Goal: Check status: Check status

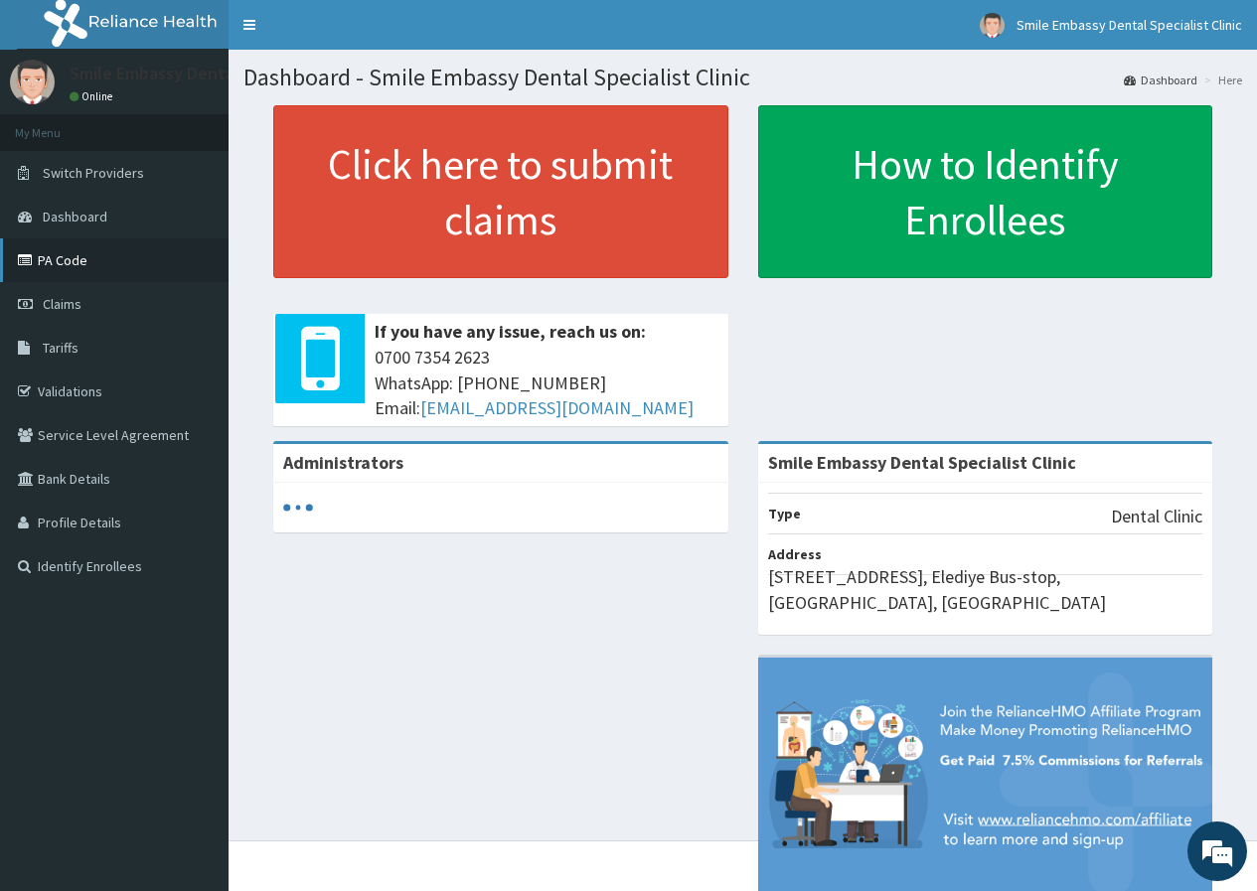
click at [85, 260] on link "PA Code" at bounding box center [114, 260] width 229 height 44
click at [75, 253] on link "PA Code" at bounding box center [114, 260] width 229 height 44
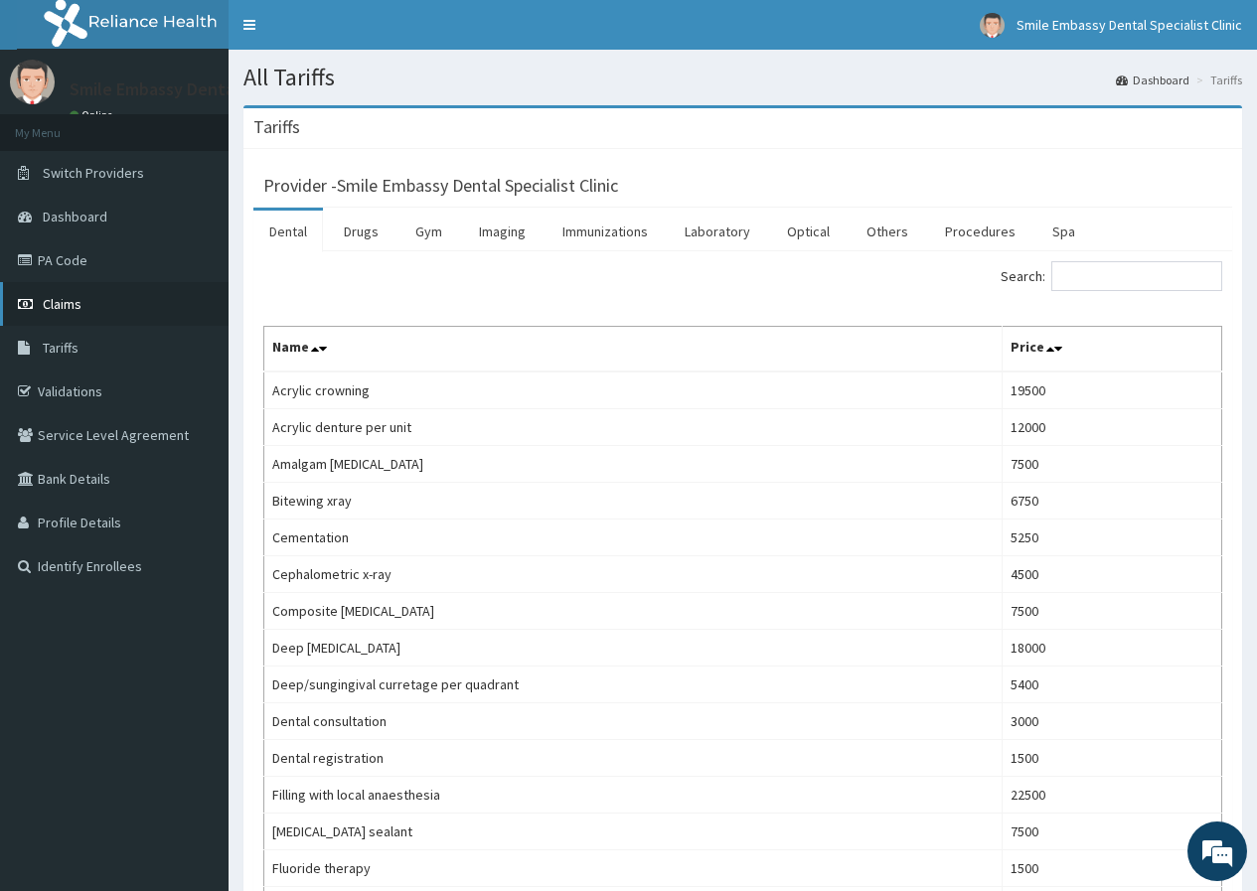
click at [66, 308] on span "Claims" at bounding box center [62, 304] width 39 height 18
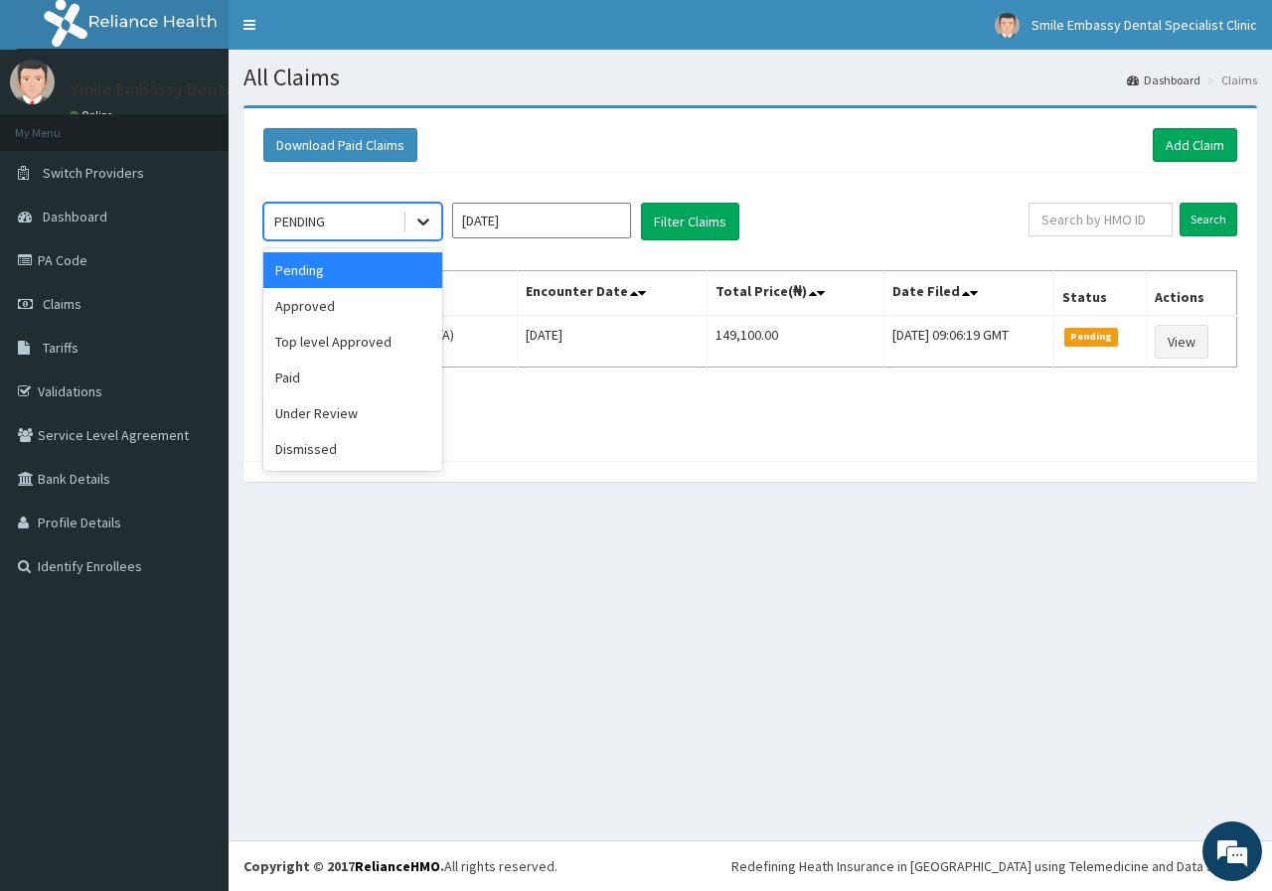
click at [410, 212] on div at bounding box center [423, 222] width 36 height 36
click at [330, 305] on div "Approved" at bounding box center [352, 306] width 179 height 36
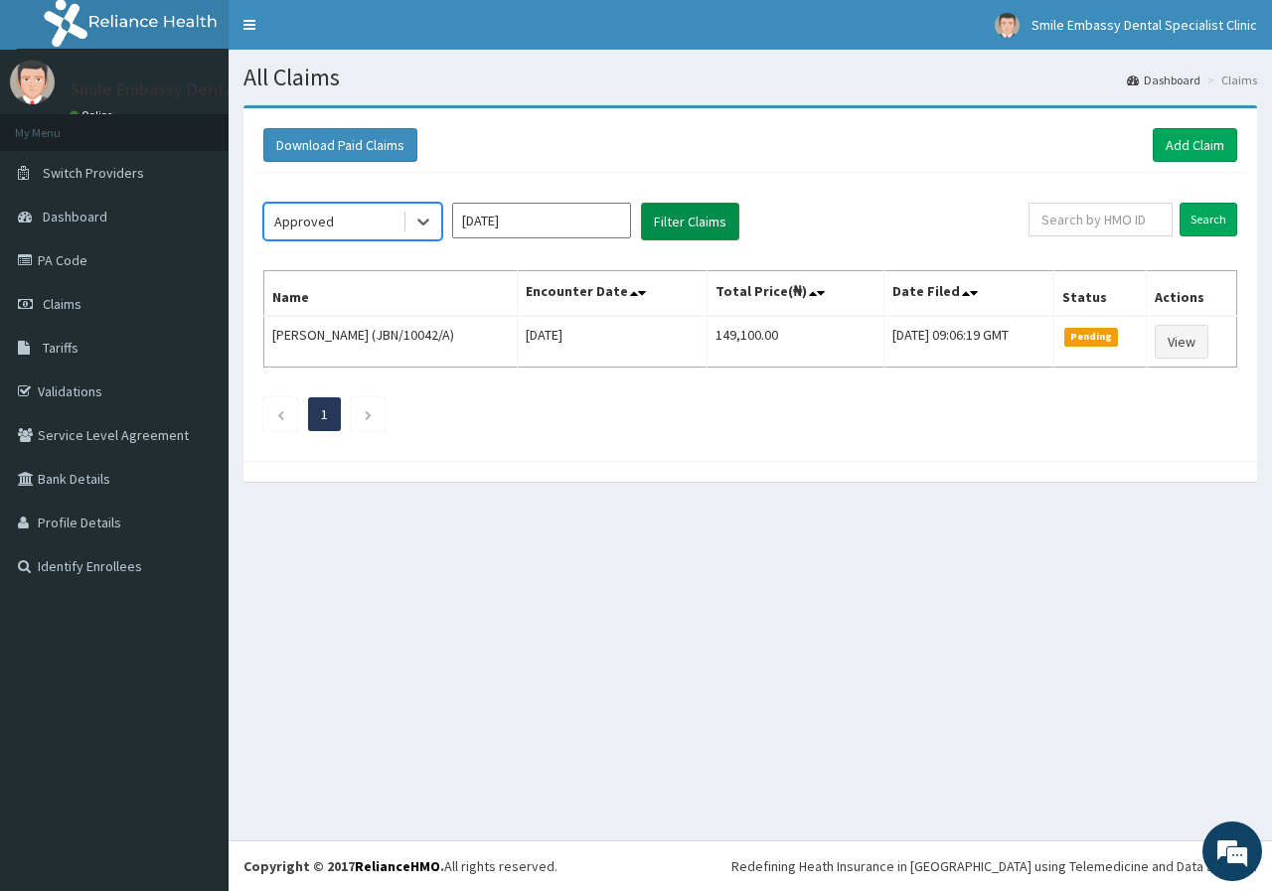
click at [659, 223] on button "Filter Claims" at bounding box center [690, 222] width 98 height 38
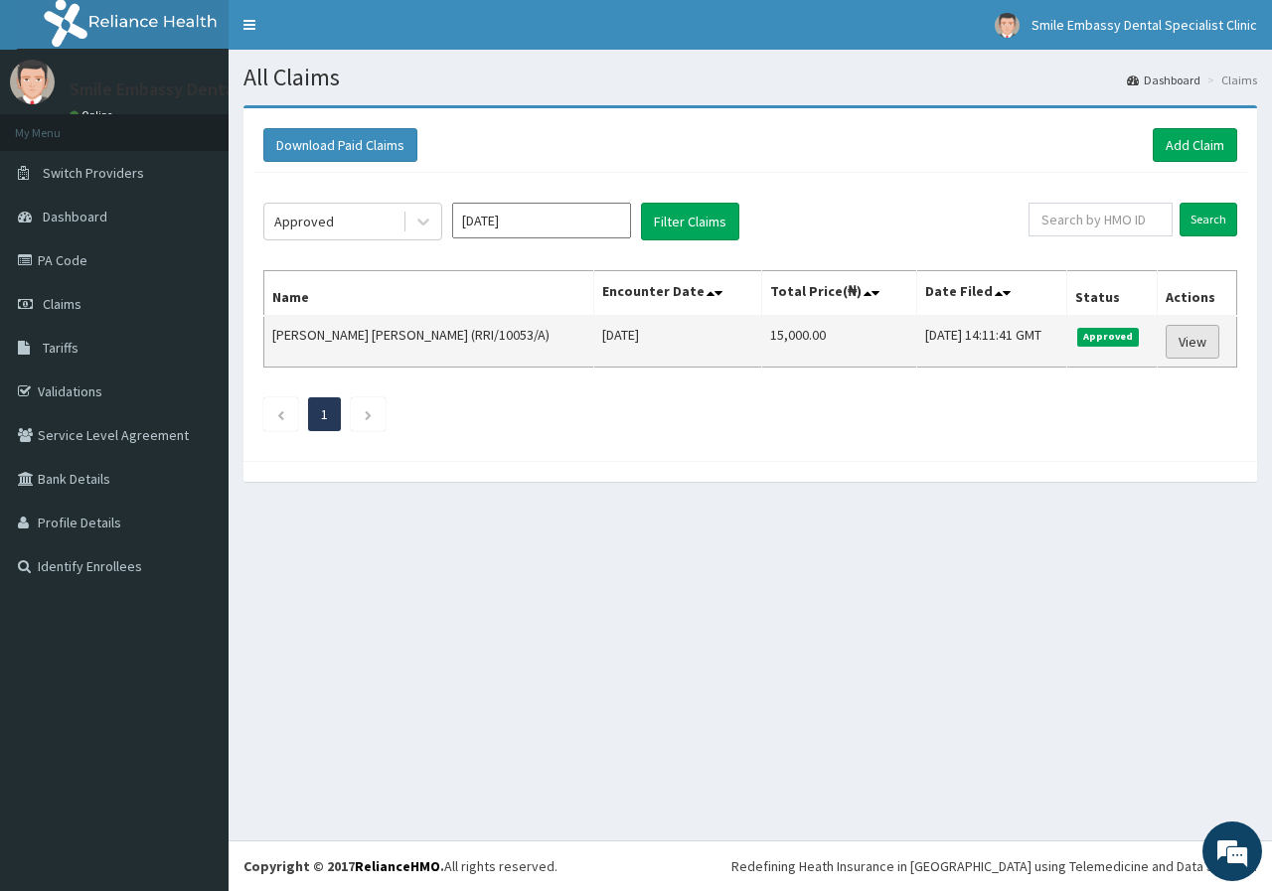
click at [1179, 345] on link "View" at bounding box center [1193, 342] width 54 height 34
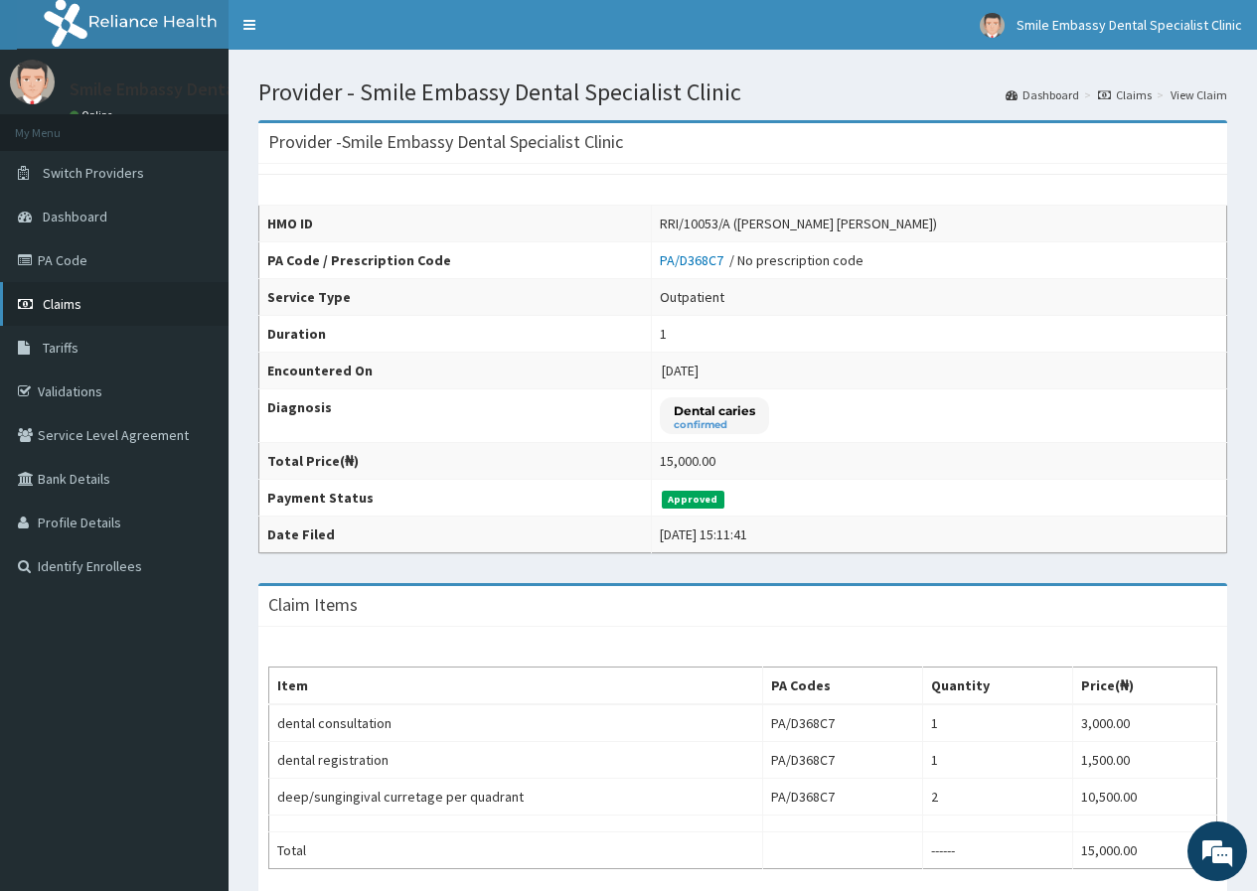
click at [94, 286] on link "Claims" at bounding box center [114, 304] width 229 height 44
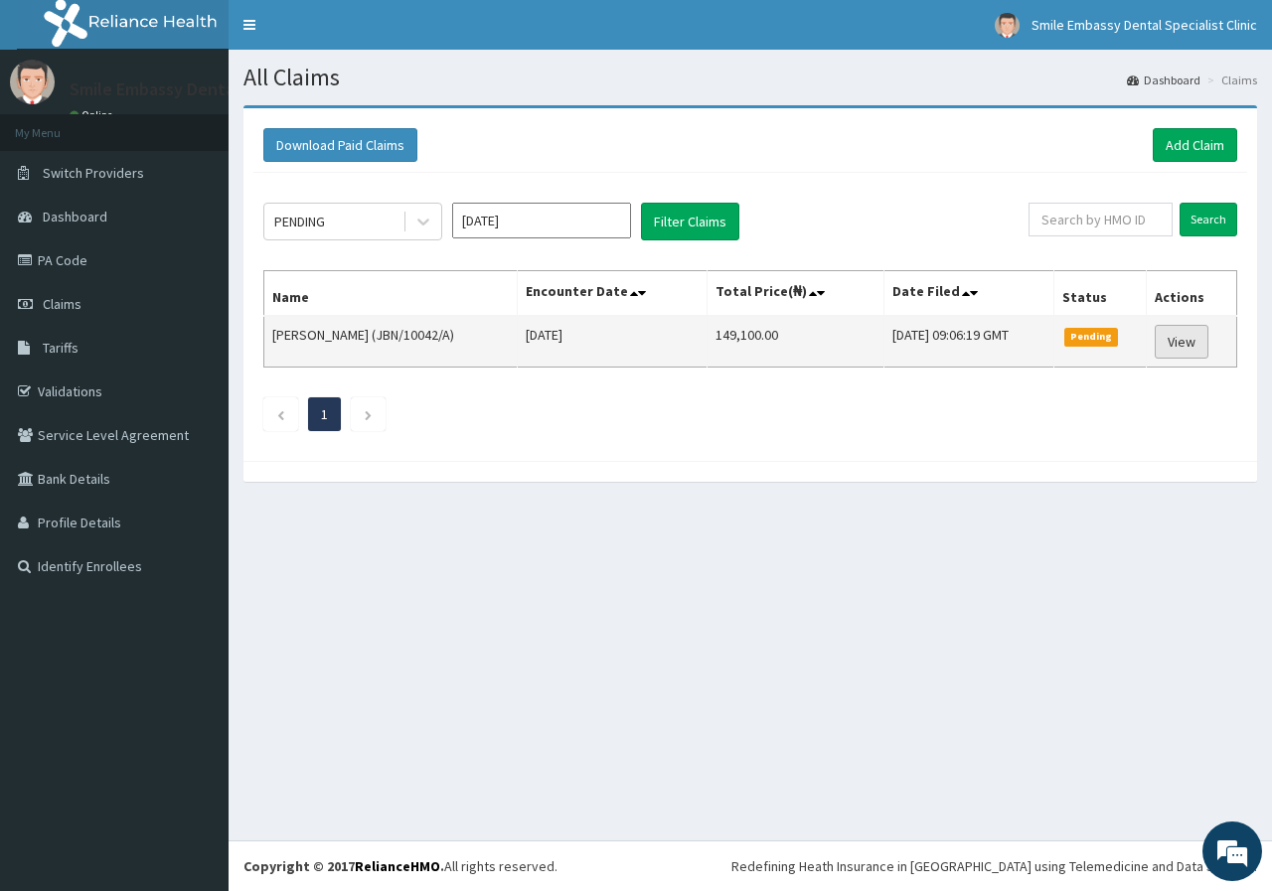
click at [1183, 347] on link "View" at bounding box center [1182, 342] width 54 height 34
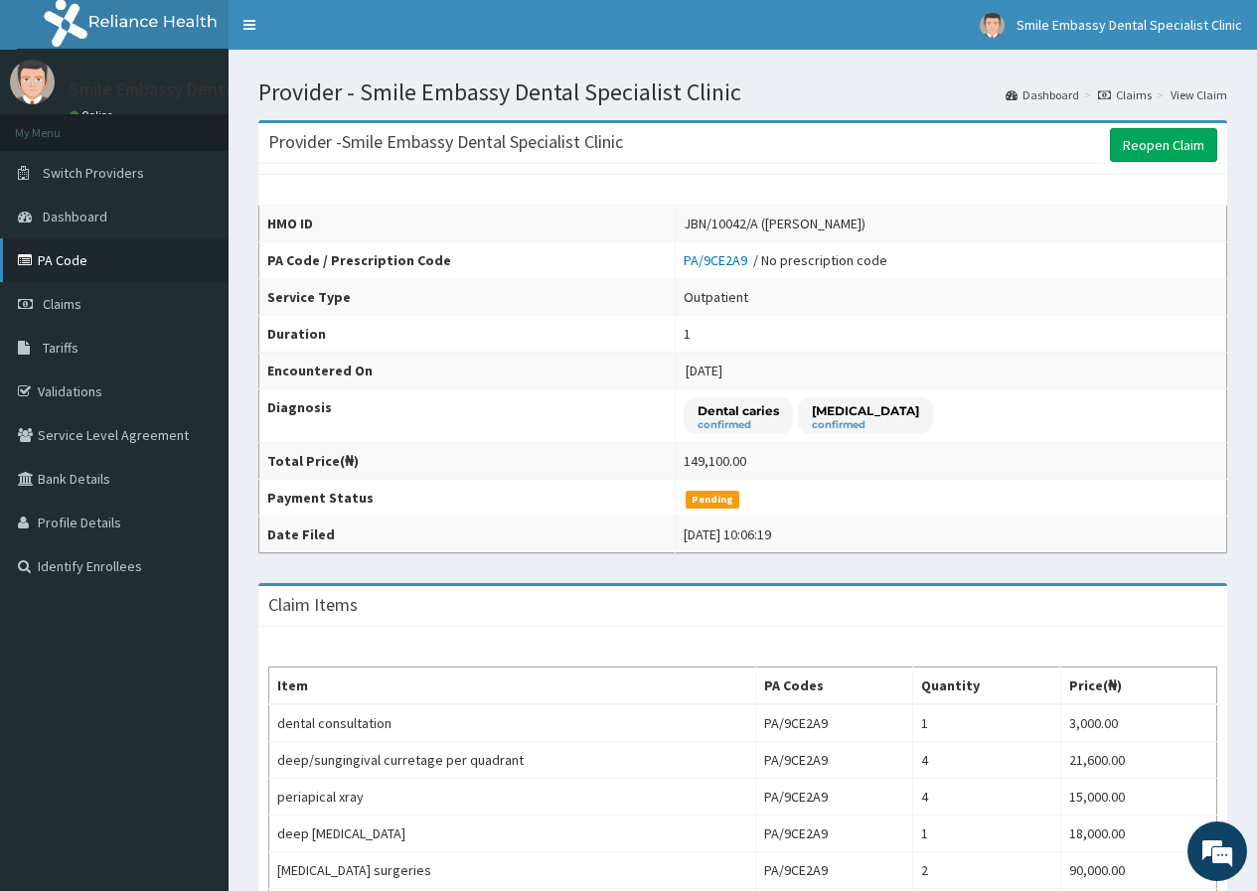
click at [101, 266] on link "PA Code" at bounding box center [114, 260] width 229 height 44
